Goal: Task Accomplishment & Management: Complete application form

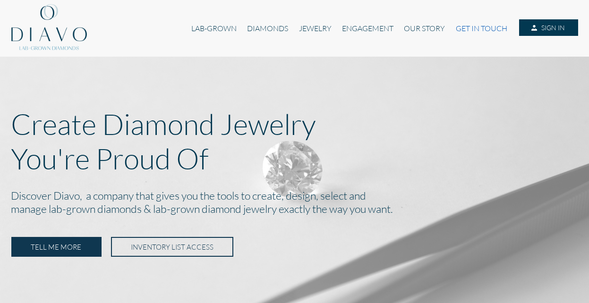
click at [460, 29] on link "GET IN TOUCH" at bounding box center [482, 28] width 62 height 18
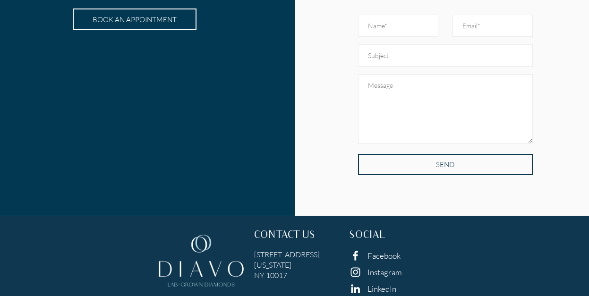
scroll to position [423, 0]
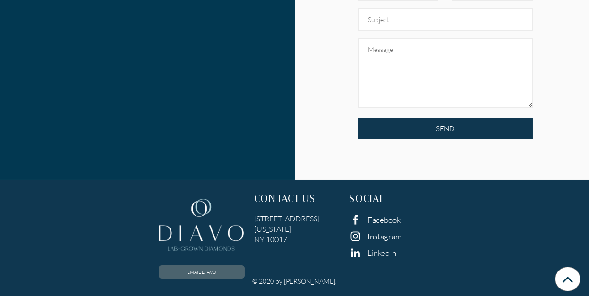
click at [205, 273] on link "EMAIL DIAVO" at bounding box center [202, 272] width 86 height 13
click at [200, 182] on footer "EMAIL DIAVO CONTACT US 6 East 45th Street, Suite 1107 New York NY 10017 SOCIAL …" at bounding box center [294, 238] width 589 height 116
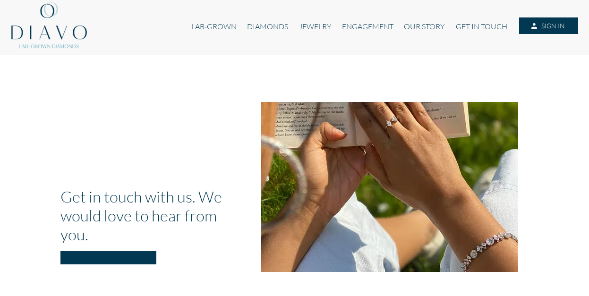
scroll to position [0, 0]
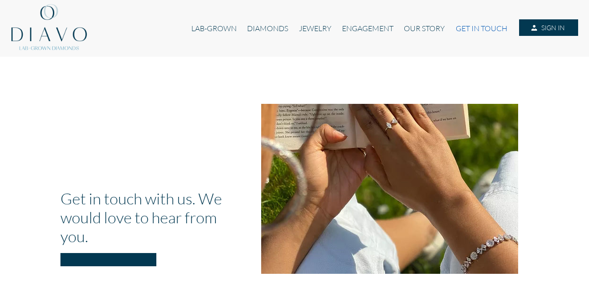
click at [482, 30] on link "GET IN TOUCH" at bounding box center [482, 28] width 62 height 18
click at [484, 29] on link "GET IN TOUCH" at bounding box center [482, 28] width 62 height 18
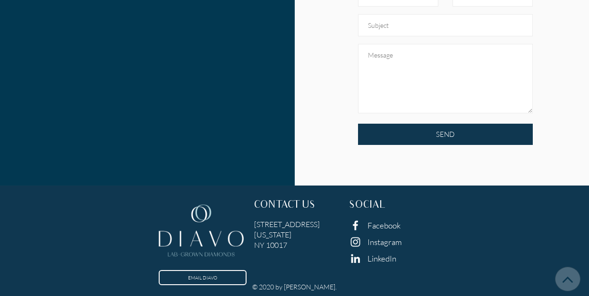
scroll to position [423, 0]
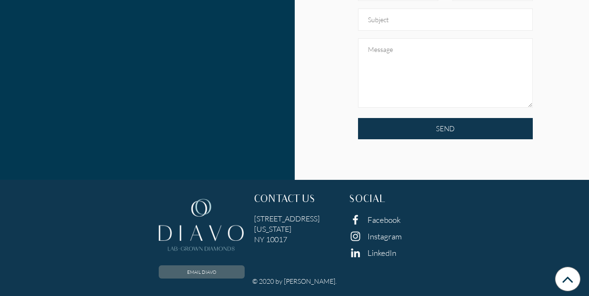
click at [190, 271] on link "EMAIL DIAVO" at bounding box center [202, 272] width 86 height 13
click at [199, 278] on link "EMAIL DIAVO" at bounding box center [202, 272] width 86 height 13
click at [568, 281] on icon at bounding box center [568, 279] width 26 height 25
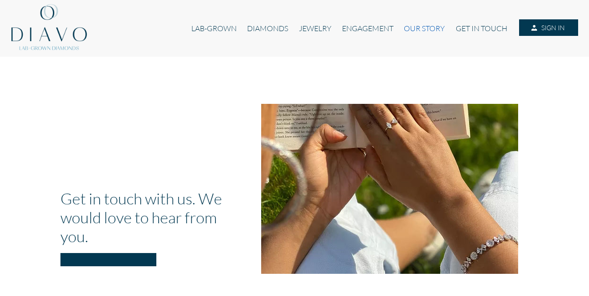
click at [414, 26] on link "OUR STORY" at bounding box center [425, 28] width 52 height 18
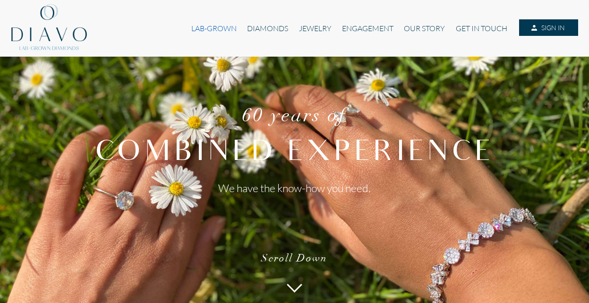
click at [218, 29] on link "LAB-GROWN" at bounding box center [214, 28] width 56 height 18
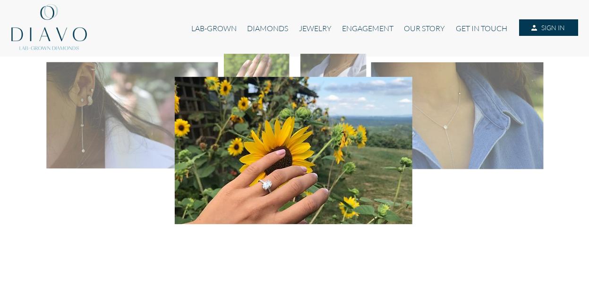
click at [45, 34] on img at bounding box center [49, 28] width 76 height 57
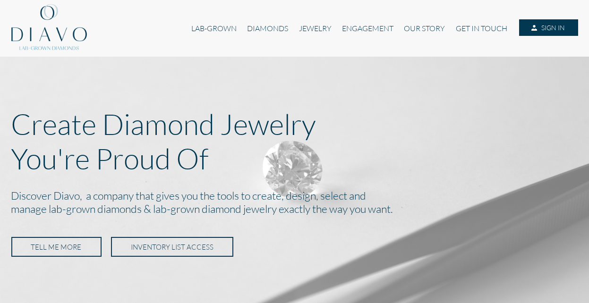
click at [46, 250] on link "TELL ME MORE" at bounding box center [56, 247] width 90 height 20
click at [538, 30] on link "SIGN IN" at bounding box center [548, 27] width 59 height 17
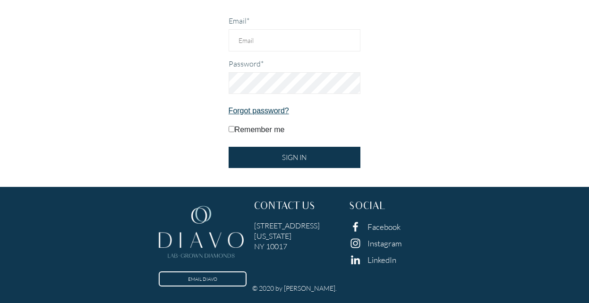
scroll to position [126, 0]
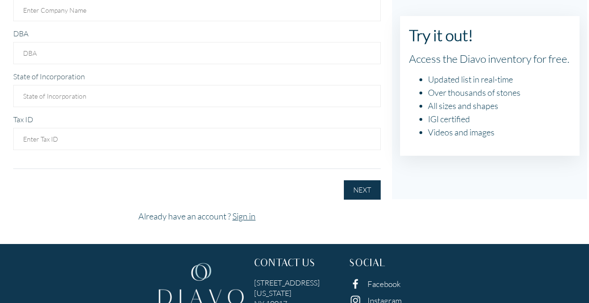
scroll to position [47, 0]
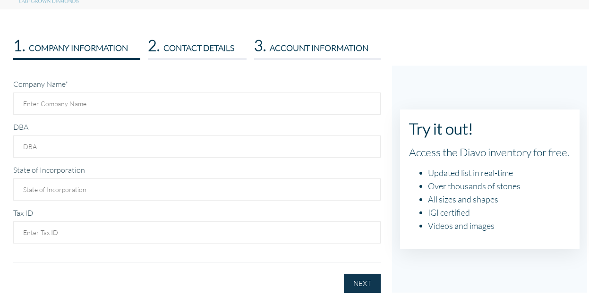
click at [198, 53] on h3 "2. CONTACT DETAILS" at bounding box center [197, 45] width 99 height 18
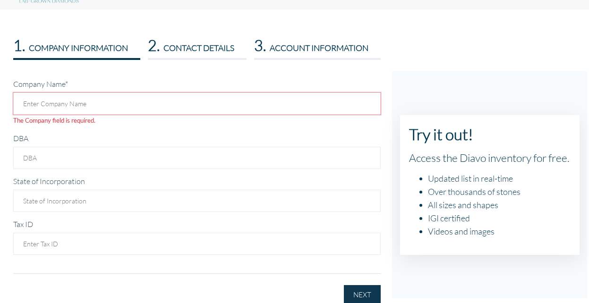
click at [301, 48] on h3 "3. ACCOUNT INFORMATION" at bounding box center [317, 45] width 127 height 18
click at [305, 48] on h3 "3. ACCOUNT INFORMATION" at bounding box center [317, 45] width 127 height 18
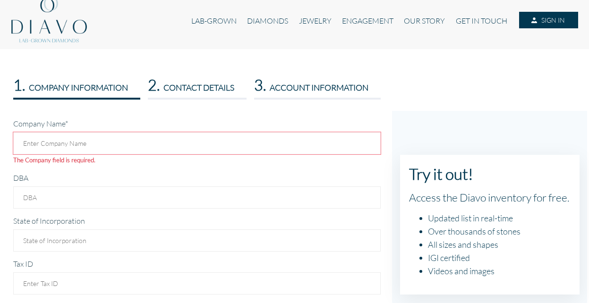
scroll to position [0, 0]
